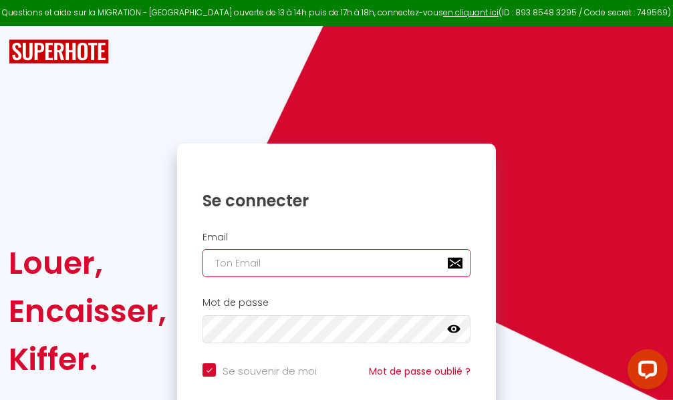
click at [342, 258] on input "email" at bounding box center [337, 263] width 268 height 28
type input "m"
checkbox input "true"
type input "ma"
checkbox input "true"
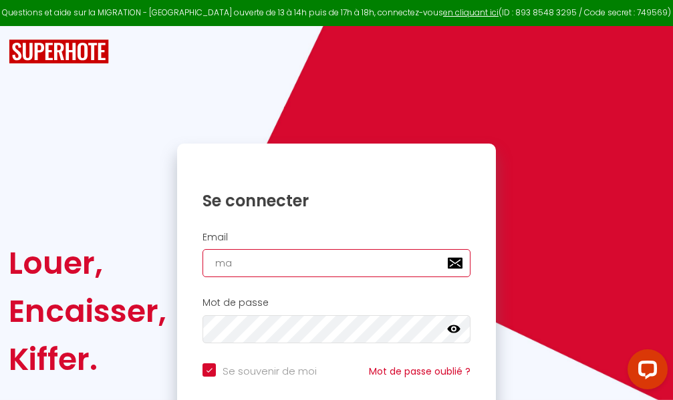
type input "mar"
checkbox input "true"
type input "marc"
checkbox input "true"
type input "marcd"
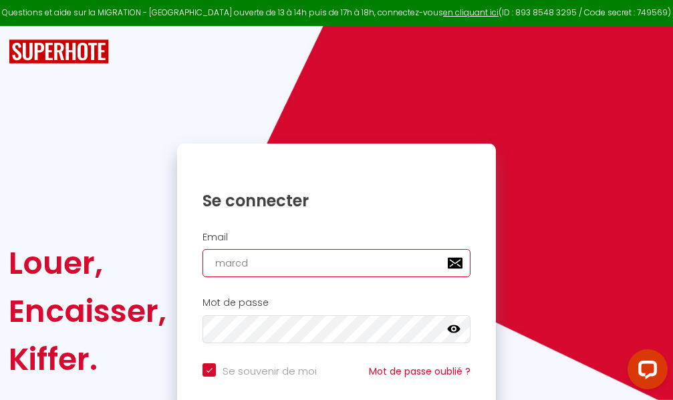
checkbox input "true"
type input "marcdp"
checkbox input "true"
type input "marcdpo"
checkbox input "true"
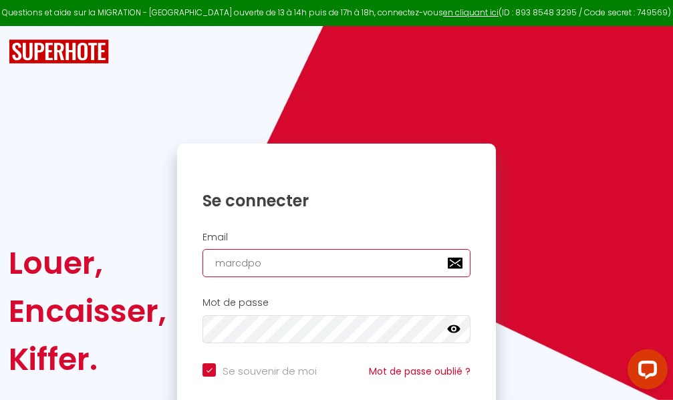
type input "marcdpoz"
checkbox input "true"
type input "marcdpoz."
checkbox input "true"
type input "marcdpoz.l"
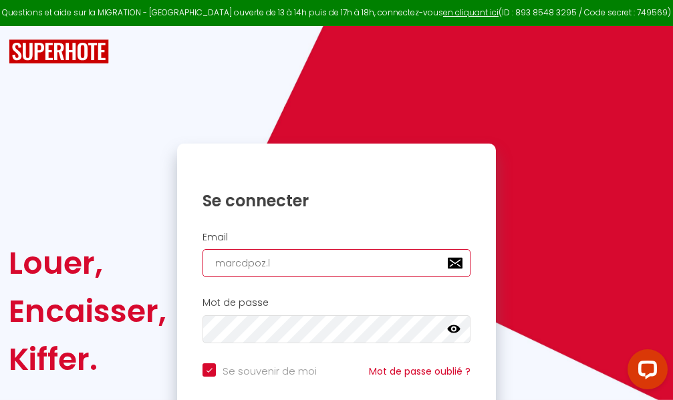
checkbox input "true"
type input "marcdpoz.lo"
checkbox input "true"
type input "marcdpoz.loc"
checkbox input "true"
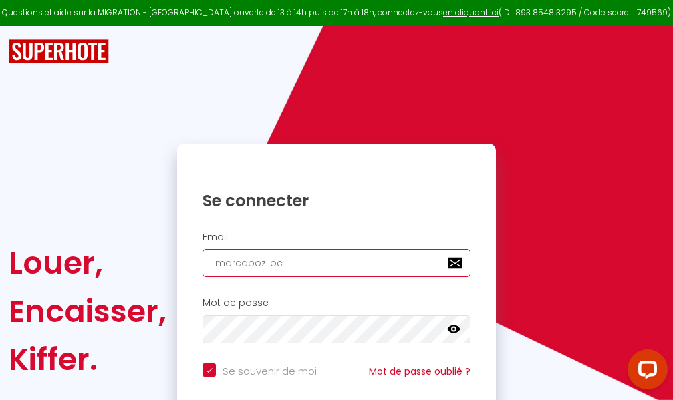
type input "marcdpoz.loca"
checkbox input "true"
type input "marcdpoz.locat"
checkbox input "true"
type input "marcdpoz.locati"
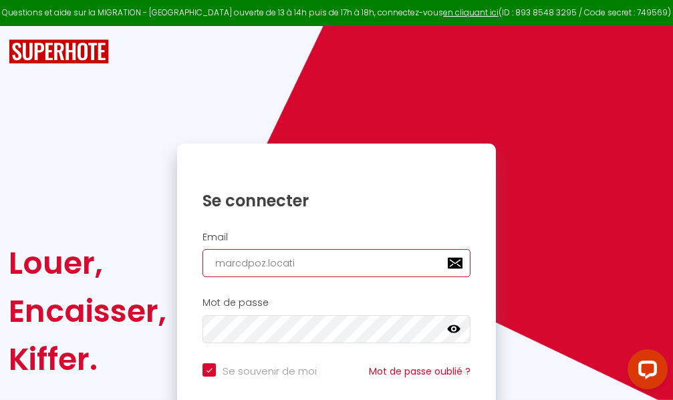
checkbox input "true"
type input "marcdpoz.locatio"
checkbox input "true"
type input "marcdpoz.location"
checkbox input "true"
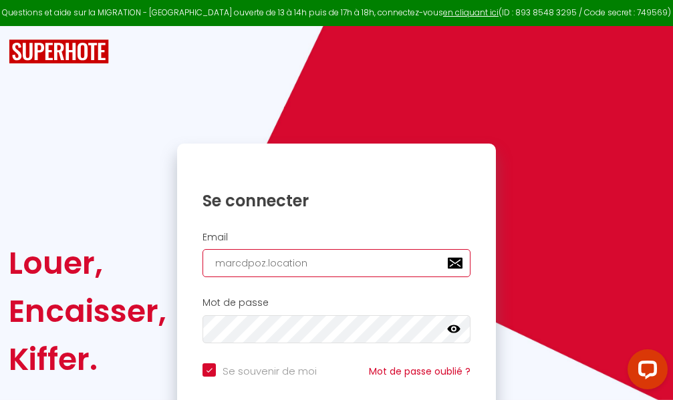
type input "marcdpoz.location@"
checkbox input "true"
type input "marcdpoz.location@g"
checkbox input "true"
type input "marcdpoz.location@gm"
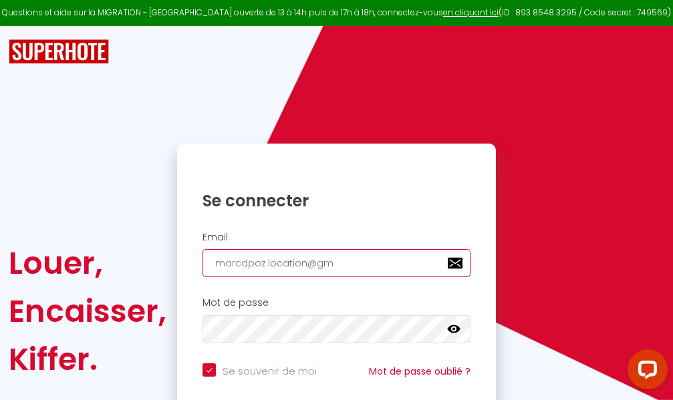
checkbox input "true"
type input "marcdpoz.location@gma"
checkbox input "true"
type input "marcdpoz.location@gmai"
checkbox input "true"
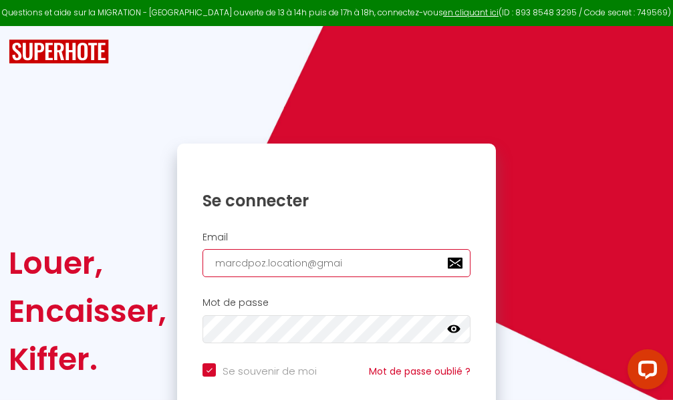
type input "[EMAIL_ADDRESS]"
checkbox input "true"
type input "[EMAIL_ADDRESS]."
checkbox input "true"
type input "marcdpoz.location@gmail.c"
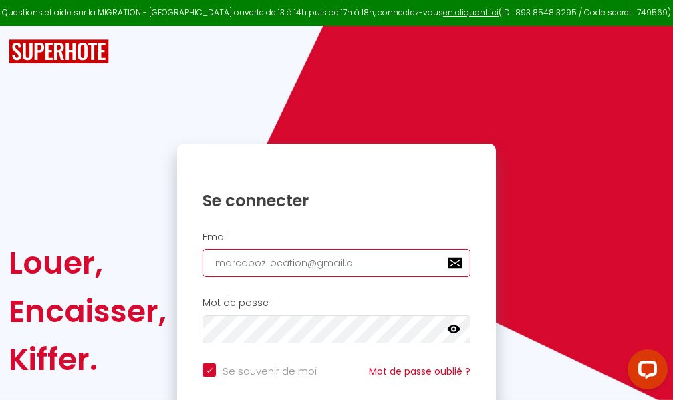
checkbox input "true"
type input "[EMAIL_ADDRESS][DOMAIN_NAME]"
checkbox input "true"
type input "[EMAIL_ADDRESS][DOMAIN_NAME]"
checkbox input "true"
